Goal: Transaction & Acquisition: Subscribe to service/newsletter

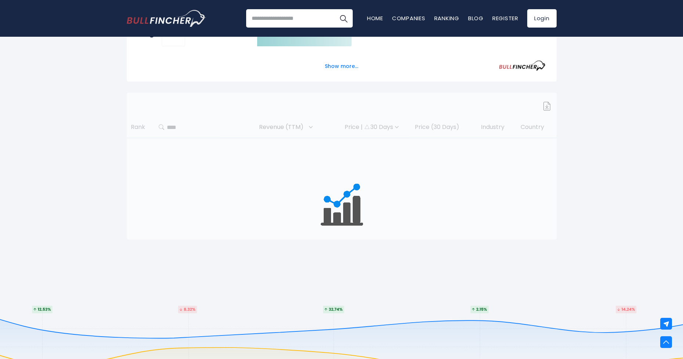
scroll to position [157, 0]
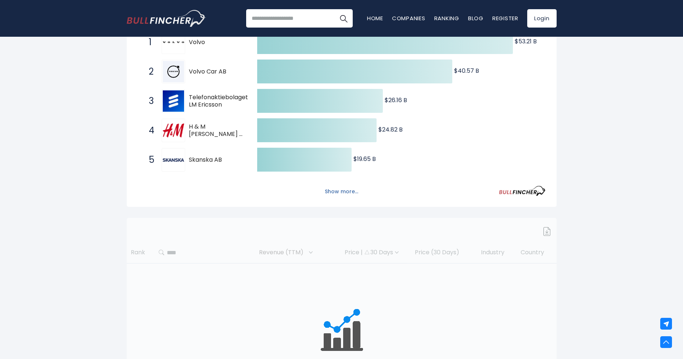
click at [348, 193] on button "Show more..." at bounding box center [341, 192] width 42 height 12
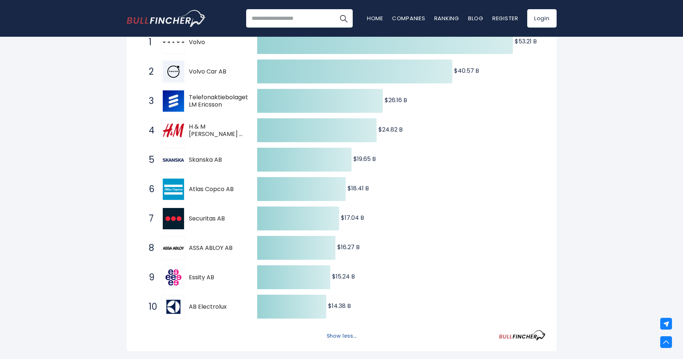
click at [343, 336] on button "Show less..." at bounding box center [341, 336] width 39 height 12
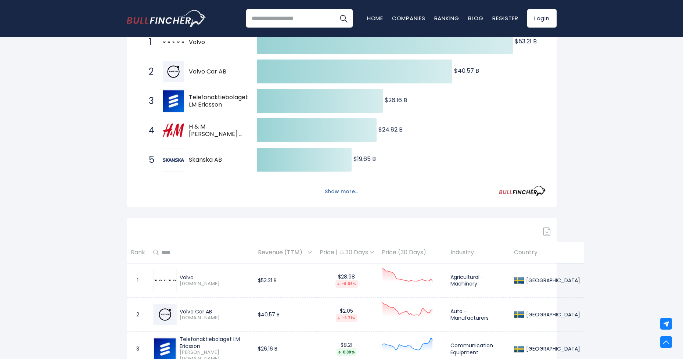
click at [338, 187] on button "Show more..." at bounding box center [341, 192] width 42 height 12
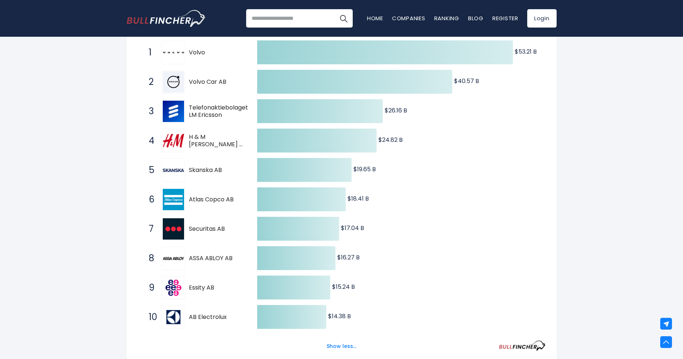
scroll to position [291, 0]
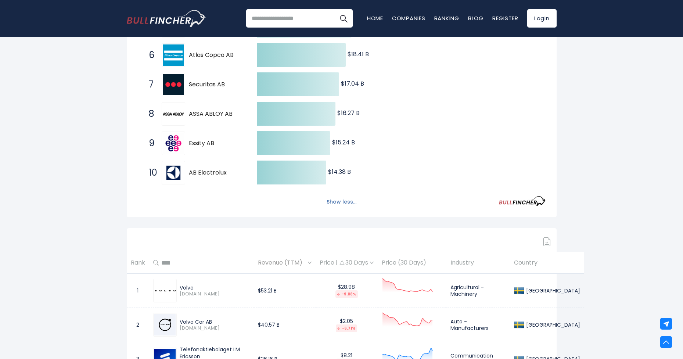
click at [337, 201] on button "Show less..." at bounding box center [341, 202] width 39 height 12
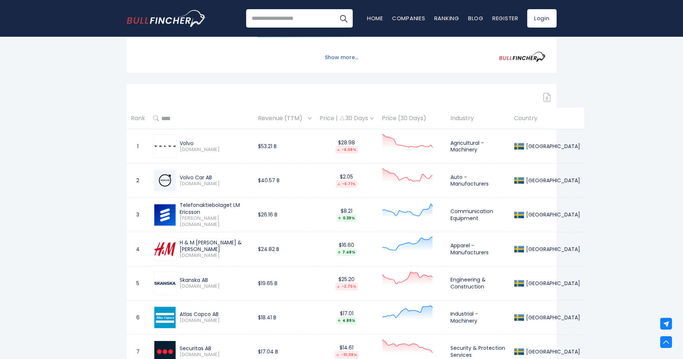
click at [334, 57] on button "Show more..." at bounding box center [341, 57] width 42 height 12
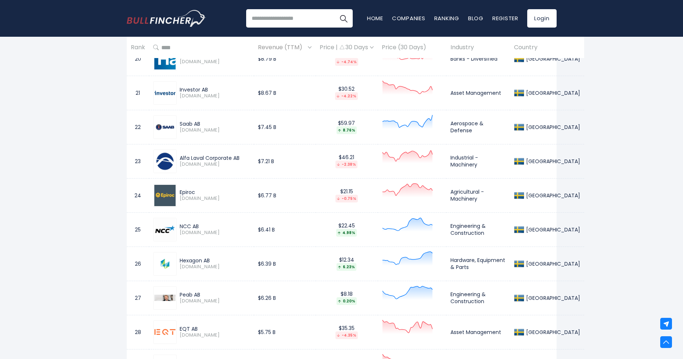
scroll to position [1173, 0]
click at [230, 229] on span "NCC-A.ST" at bounding box center [215, 232] width 70 height 6
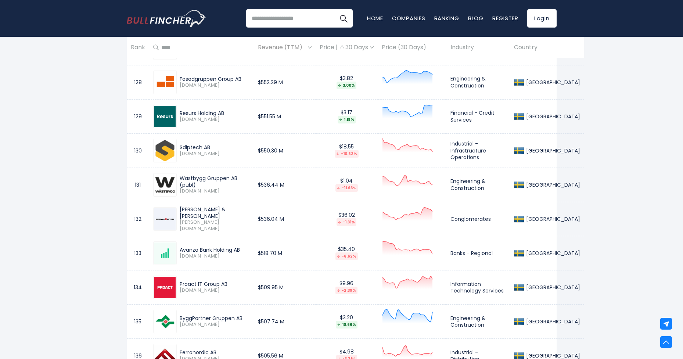
scroll to position [4841, 0]
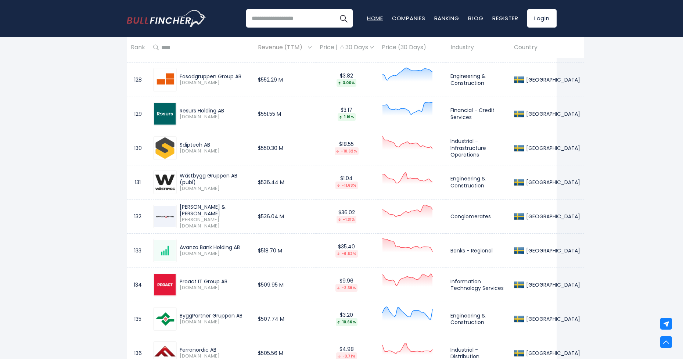
click at [368, 19] on link "Home" at bounding box center [375, 18] width 16 height 8
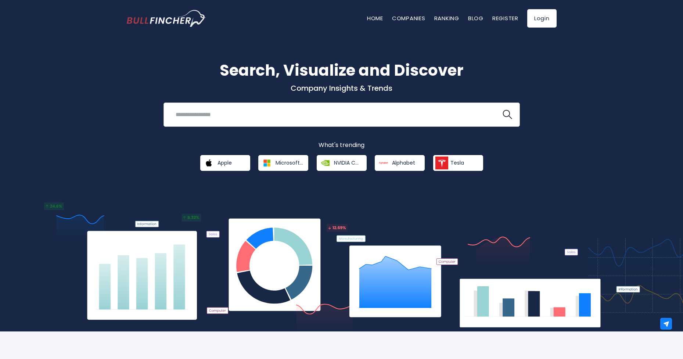
click at [191, 116] on input "search" at bounding box center [332, 115] width 323 height 14
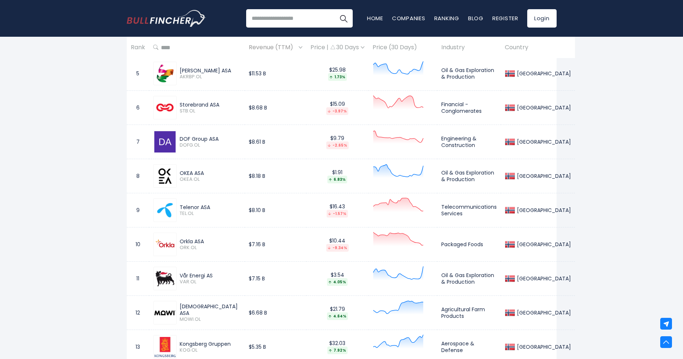
scroll to position [512, 0]
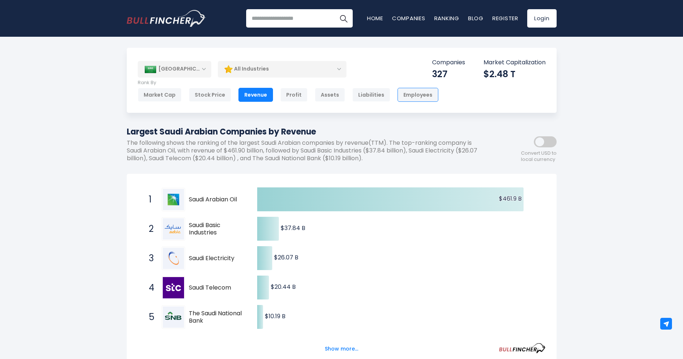
click at [408, 94] on div "Employees" at bounding box center [417, 95] width 41 height 14
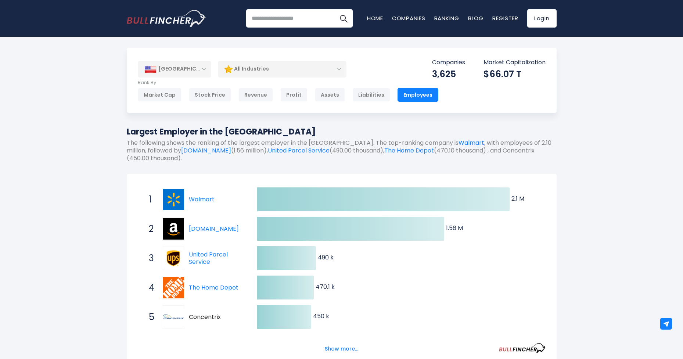
click at [199, 71] on div "[GEOGRAPHIC_DATA]" at bounding box center [174, 69] width 73 height 16
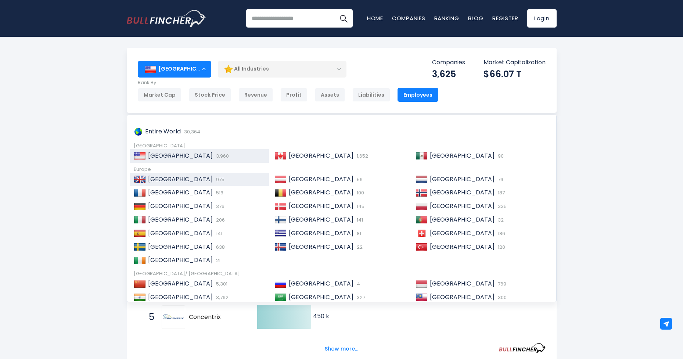
click at [192, 181] on span "[GEOGRAPHIC_DATA]" at bounding box center [180, 179] width 65 height 8
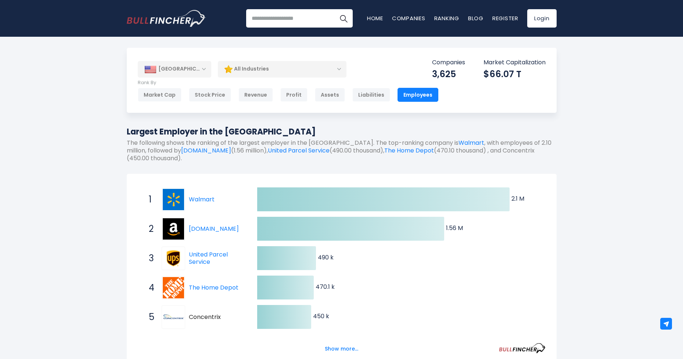
click at [179, 73] on div "United States" at bounding box center [174, 69] width 73 height 16
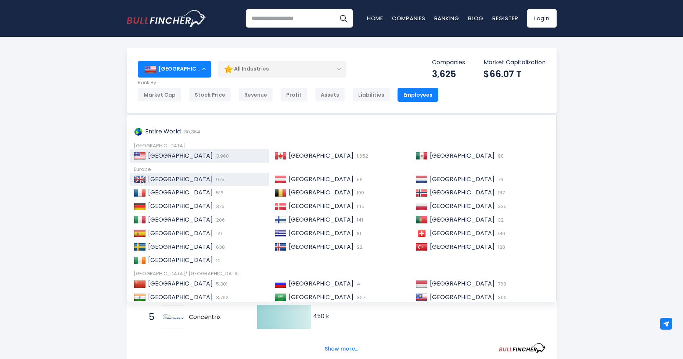
click at [214, 179] on span "975" at bounding box center [219, 179] width 10 height 7
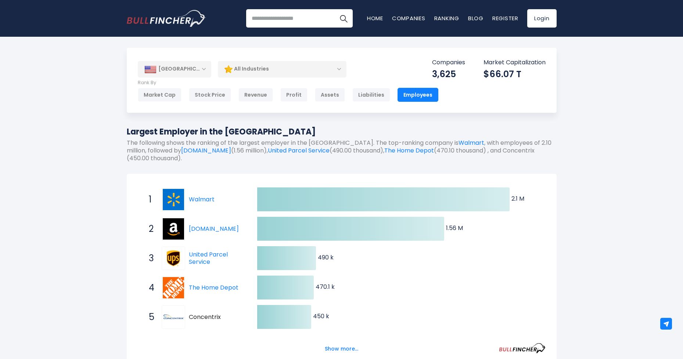
click at [188, 71] on div "[GEOGRAPHIC_DATA]" at bounding box center [174, 69] width 73 height 16
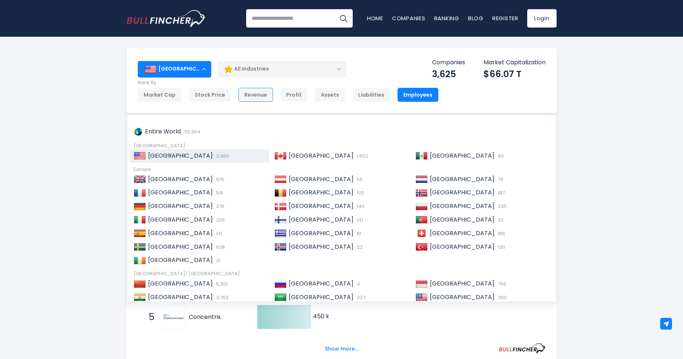
click at [249, 97] on div "Revenue" at bounding box center [255, 95] width 35 height 14
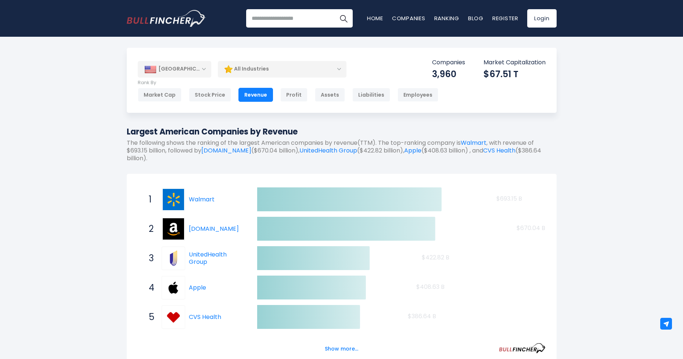
click at [179, 74] on div "[GEOGRAPHIC_DATA]" at bounding box center [174, 69] width 73 height 16
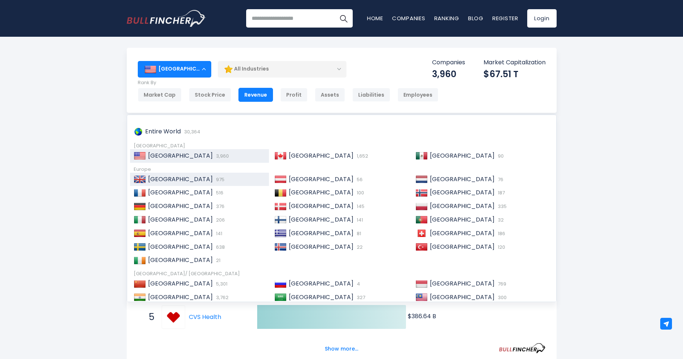
click at [174, 179] on span "[GEOGRAPHIC_DATA]" at bounding box center [180, 179] width 65 height 8
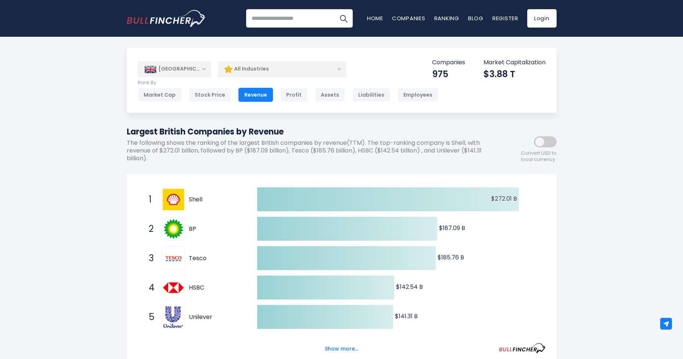
click at [179, 70] on div "United Kingdom" at bounding box center [174, 69] width 73 height 16
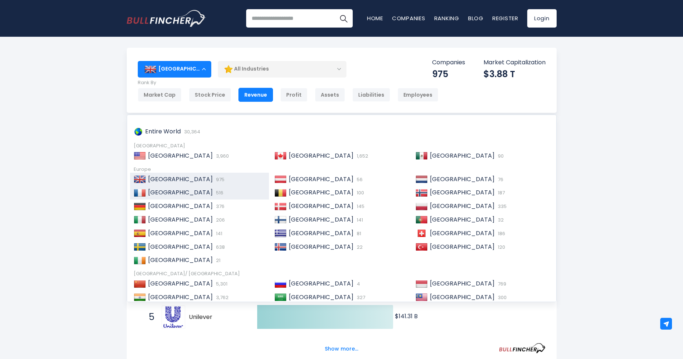
click at [163, 193] on span "France" at bounding box center [180, 192] width 65 height 8
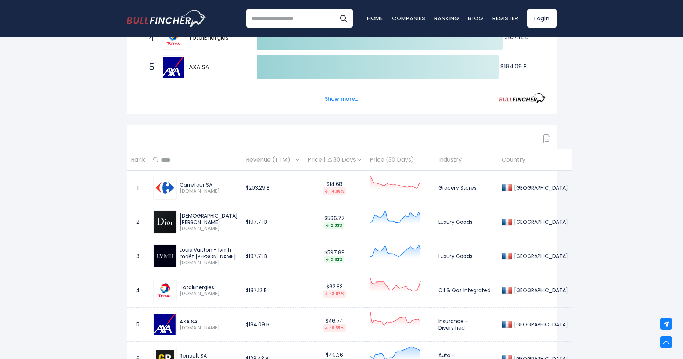
scroll to position [249, 0]
click at [547, 141] on img at bounding box center [546, 139] width 7 height 9
click at [540, 19] on link "Login" at bounding box center [541, 18] width 29 height 18
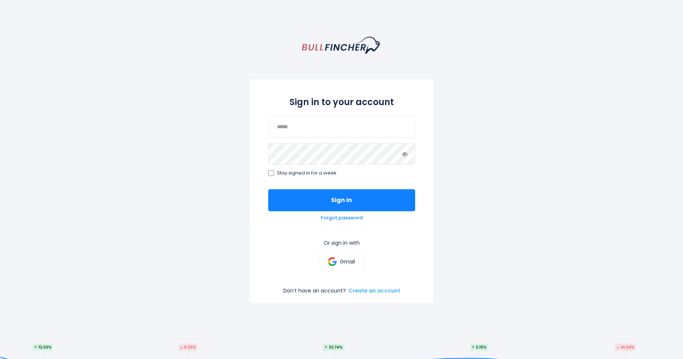
click at [366, 291] on link "Create an account" at bounding box center [374, 290] width 51 height 7
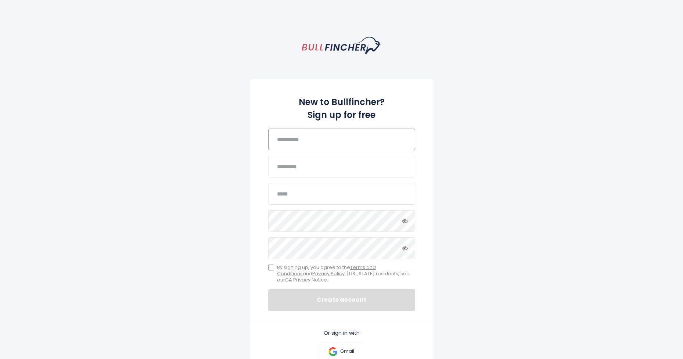
click at [311, 135] on input "text" at bounding box center [341, 140] width 147 height 22
type input "****"
click at [321, 166] on input "text" at bounding box center [341, 167] width 147 height 22
type input "*"
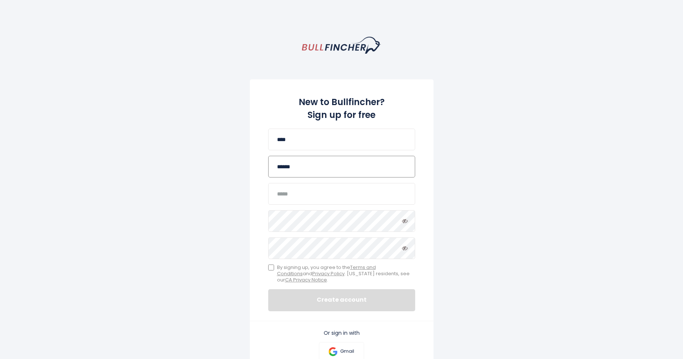
type input "******"
type input "**********"
